Goal: Information Seeking & Learning: Compare options

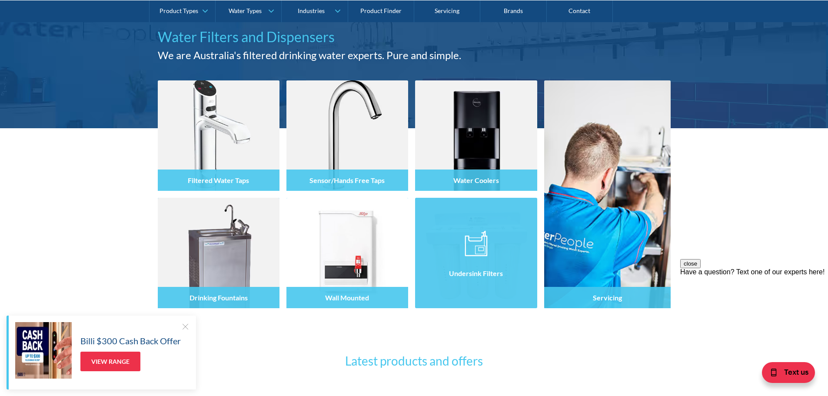
click at [485, 258] on div at bounding box center [476, 261] width 122 height 52
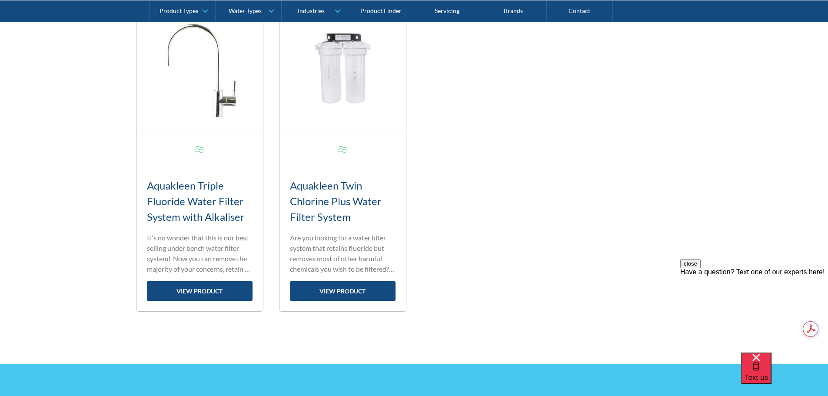
scroll to position [1087, 0]
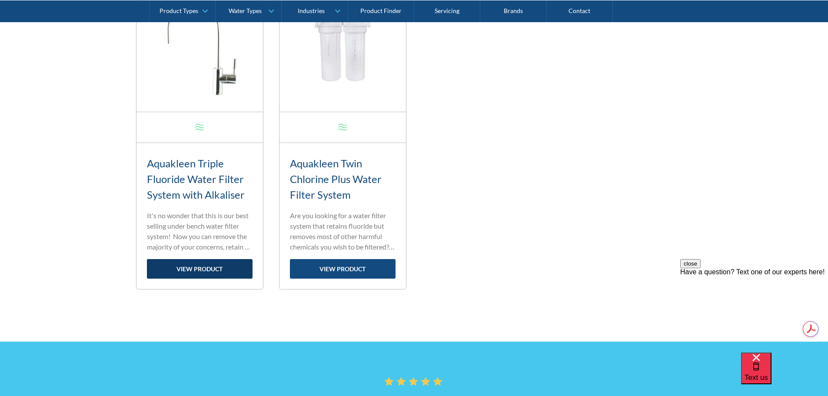
click at [202, 268] on link "view product" at bounding box center [200, 269] width 106 height 20
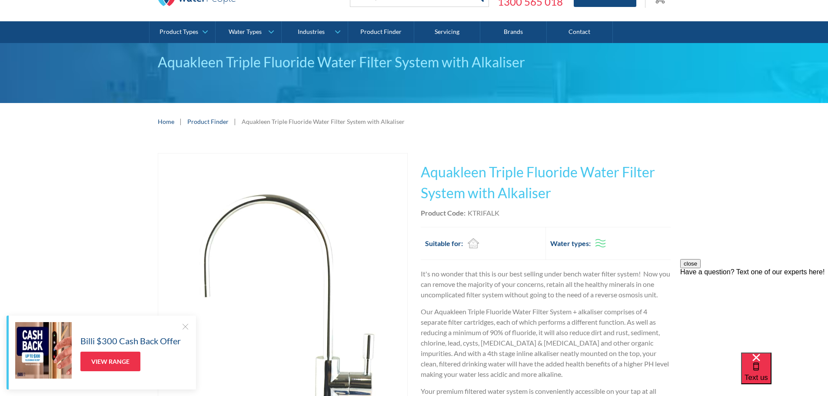
scroll to position [43, 0]
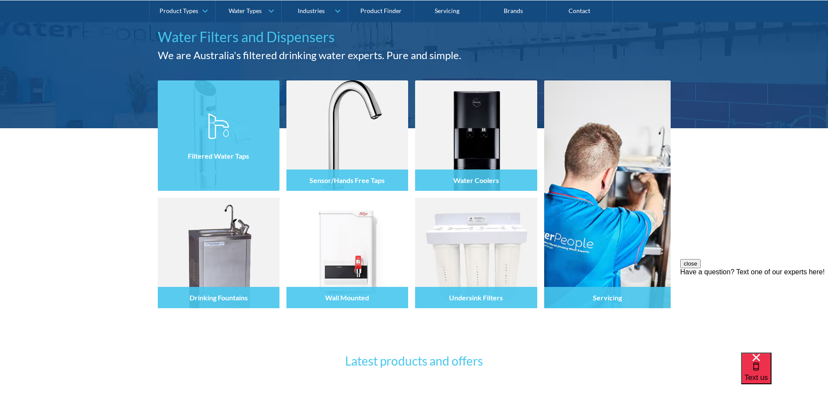
click at [213, 143] on div at bounding box center [219, 143] width 122 height 52
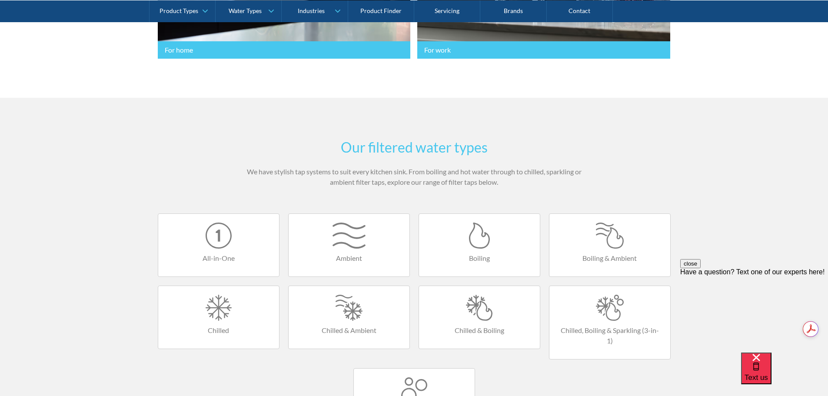
click at [610, 244] on div at bounding box center [609, 236] width 103 height 26
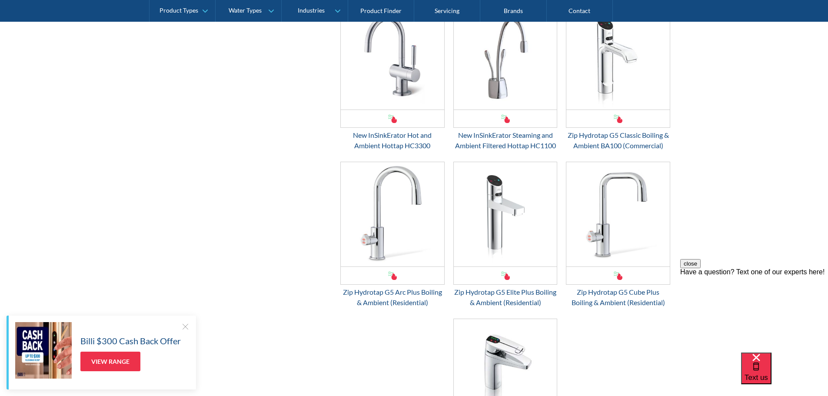
scroll to position [652, 0]
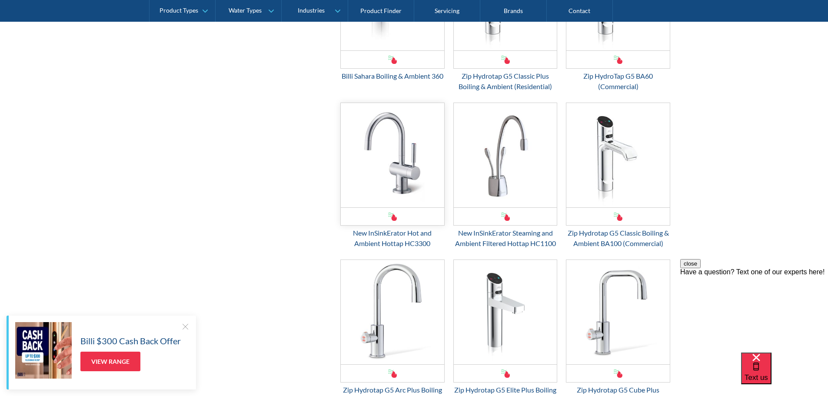
click at [403, 164] on img "Email Form 3" at bounding box center [392, 155] width 103 height 104
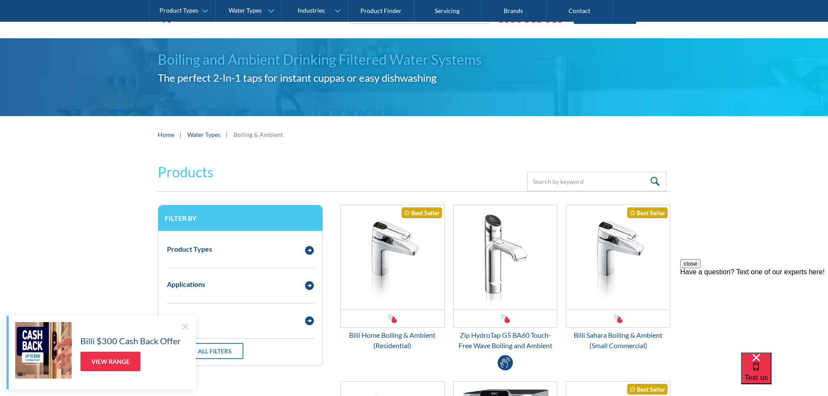
scroll to position [130, 0]
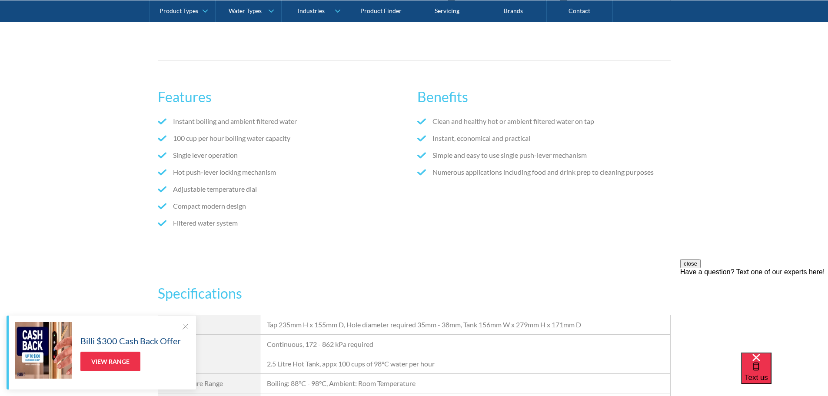
scroll to position [348, 0]
